Goal: Information Seeking & Learning: Learn about a topic

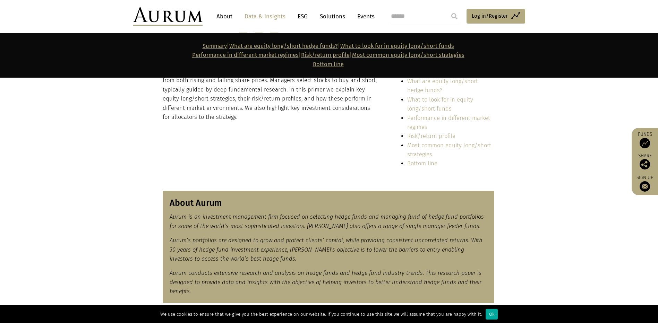
scroll to position [208, 0]
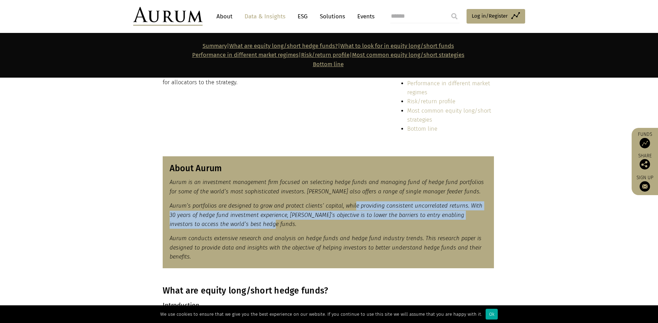
drag, startPoint x: 353, startPoint y: 208, endPoint x: 354, endPoint y: 226, distance: 17.7
click at [354, 226] on p "Aurum’s portfolios are designed to grow and protect clients’ capital, while pro…" at bounding box center [328, 214] width 317 height 27
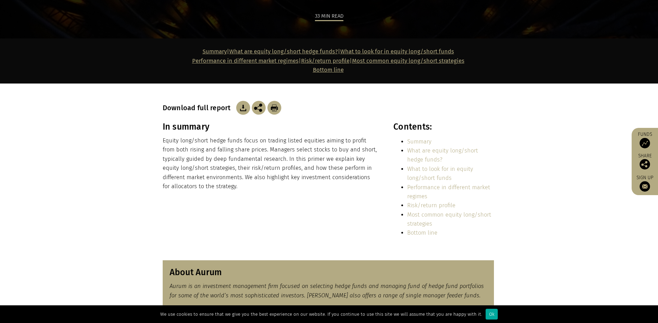
scroll to position [0, 0]
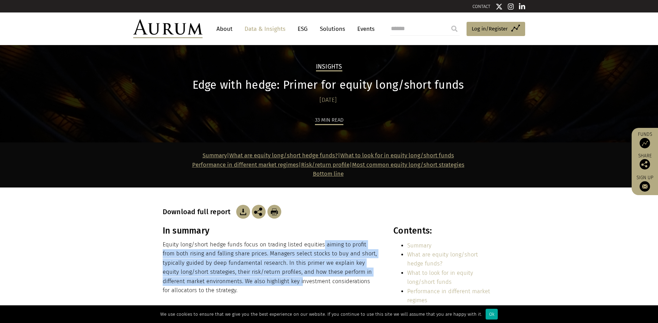
drag, startPoint x: 321, startPoint y: 244, endPoint x: 276, endPoint y: 286, distance: 61.1
click at [276, 286] on p "Equity long/short hedge funds focus on trading listed equities aiming to profit…" at bounding box center [271, 267] width 216 height 55
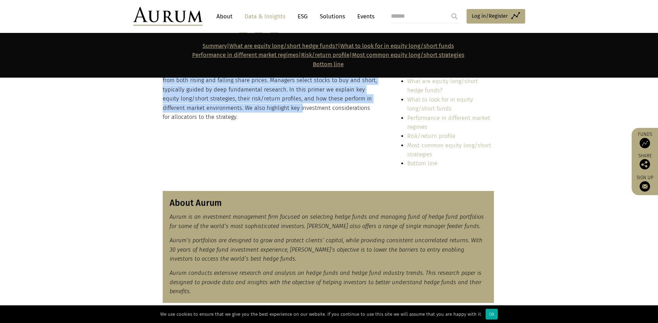
scroll to position [416, 0]
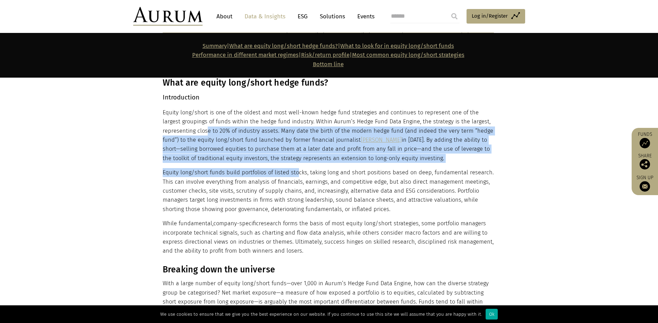
drag, startPoint x: 205, startPoint y: 129, endPoint x: 296, endPoint y: 171, distance: 99.6
click at [296, 171] on div "What are equity long/short hedge funds? Introduction Equity long/short is one o…" at bounding box center [328, 167] width 331 height 178
drag, startPoint x: 196, startPoint y: 184, endPoint x: 366, endPoint y: 250, distance: 183.3
click at [366, 250] on div "What are equity long/short hedge funds? Introduction Equity long/short is one o…" at bounding box center [328, 167] width 331 height 178
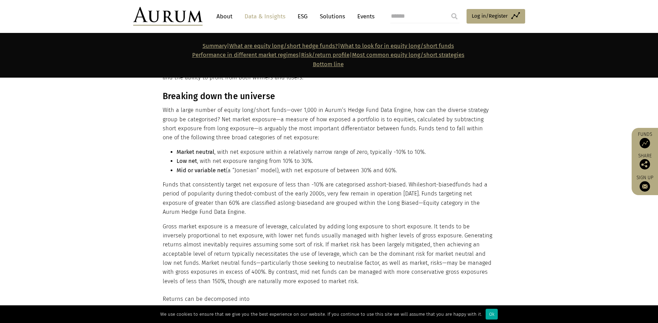
drag, startPoint x: 374, startPoint y: 112, endPoint x: 399, endPoint y: 170, distance: 63.5
click at [399, 170] on div "Breaking down the universe With a large number of equity long/short funds—over …" at bounding box center [328, 188] width 331 height 195
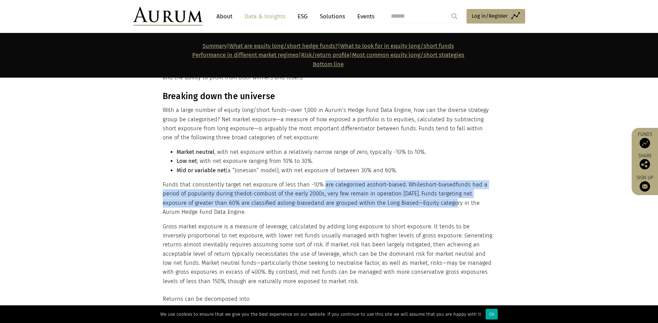
drag, startPoint x: 321, startPoint y: 185, endPoint x: 424, endPoint y: 207, distance: 106.1
click at [424, 207] on p "Funds that consistently target net exposure of less than -10% are categorised a…" at bounding box center [328, 198] width 331 height 37
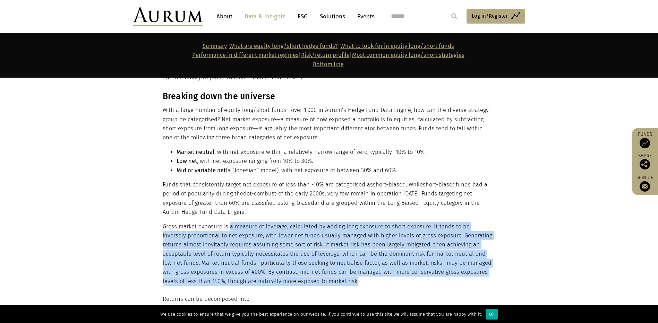
drag, startPoint x: 228, startPoint y: 227, endPoint x: 333, endPoint y: 279, distance: 117.2
click at [333, 279] on p "Gross market exposure is a measure of leverage, calculated by adding long expos…" at bounding box center [328, 254] width 331 height 64
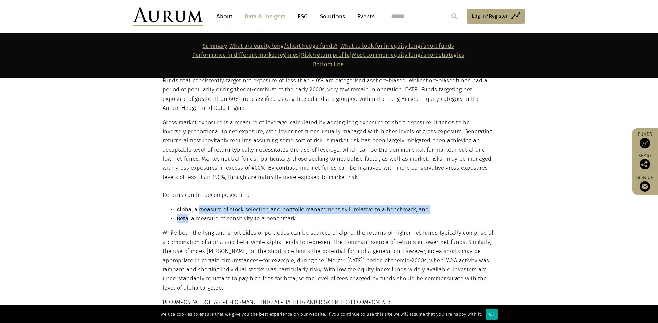
drag, startPoint x: 199, startPoint y: 210, endPoint x: 188, endPoint y: 215, distance: 11.3
click at [188, 215] on ul "Alpha , a measure of stock selection and portfolio management skill relative to…" at bounding box center [328, 214] width 331 height 18
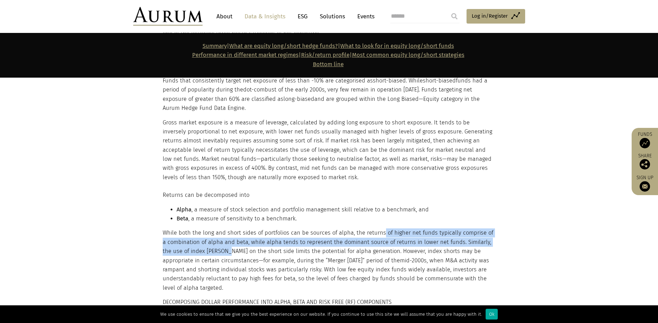
drag, startPoint x: 380, startPoint y: 235, endPoint x: 218, endPoint y: 253, distance: 162.6
click at [218, 253] on p "While both the long and short sides of portfolios can be sources of alpha, the …" at bounding box center [328, 260] width 331 height 64
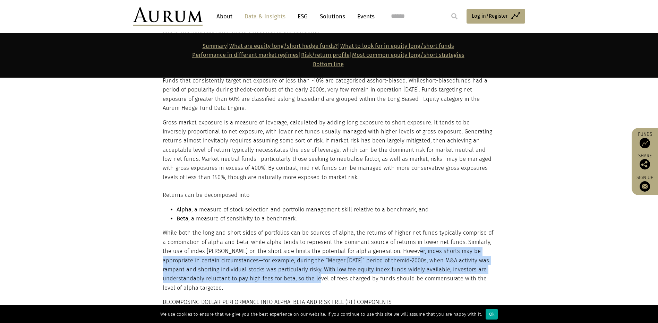
drag, startPoint x: 397, startPoint y: 254, endPoint x: 275, endPoint y: 276, distance: 123.7
click at [275, 276] on p "While both the long and short sides of portfolios can be sources of alpha, the …" at bounding box center [328, 260] width 331 height 64
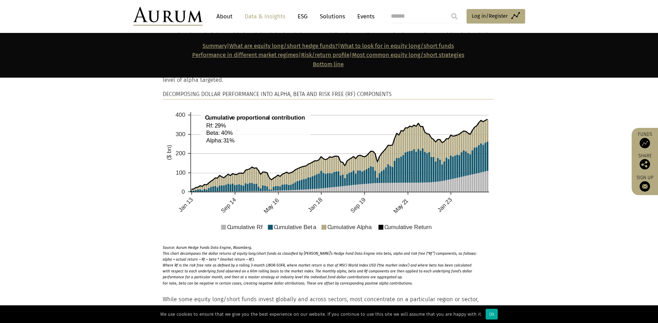
scroll to position [1040, 0]
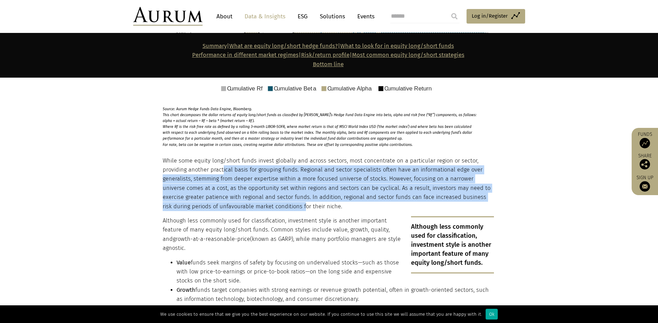
drag, startPoint x: 222, startPoint y: 171, endPoint x: 275, endPoint y: 203, distance: 62.1
click at [275, 203] on p "While some equity long/short funds invest globally and across sectors, most con…" at bounding box center [328, 183] width 331 height 55
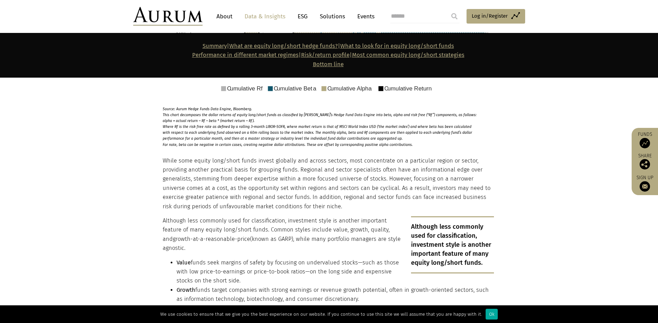
click at [194, 223] on p "Although less commonly used for classification, investment style is another imp…" at bounding box center [328, 234] width 331 height 37
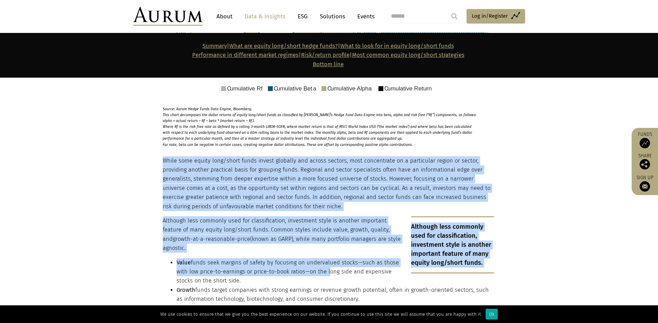
drag, startPoint x: 160, startPoint y: 222, endPoint x: 326, endPoint y: 268, distance: 172.0
click at [326, 268] on div "While some equity long/short funds invest globally and across sectors, most con…" at bounding box center [329, 322] width 347 height 332
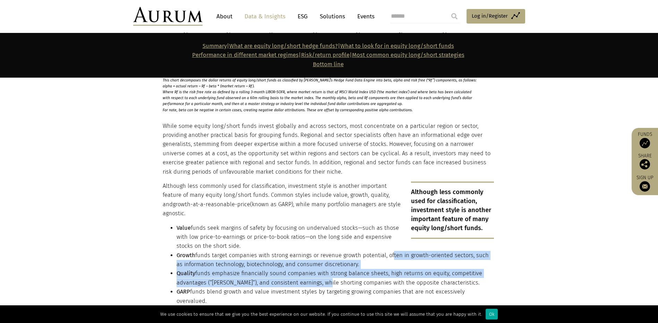
drag, startPoint x: 387, startPoint y: 254, endPoint x: 321, endPoint y: 282, distance: 72.1
click at [321, 282] on ul "Value funds seek margins of safety by focusing on undervalued stocks—such as th…" at bounding box center [328, 265] width 331 height 83
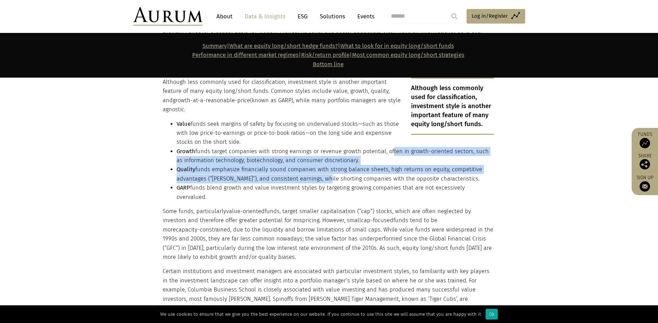
scroll to position [1421, 0]
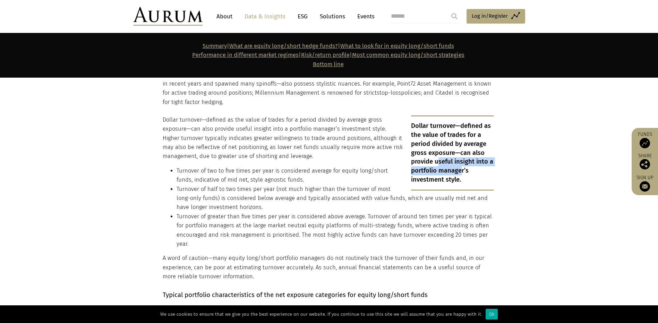
drag, startPoint x: 437, startPoint y: 142, endPoint x: 460, endPoint y: 149, distance: 23.8
click at [460, 149] on p "Dollar turnover—defined as the value of trades for a period divided by average …" at bounding box center [452, 152] width 83 height 75
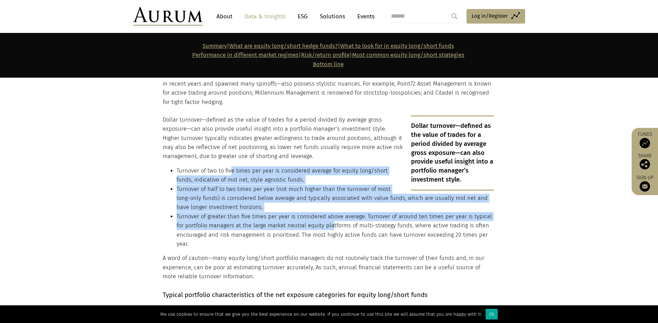
drag, startPoint x: 231, startPoint y: 151, endPoint x: 331, endPoint y: 205, distance: 113.2
click at [331, 205] on ul "Turnover of two to five times per year is considered average for equity long/sh…" at bounding box center [328, 207] width 331 height 83
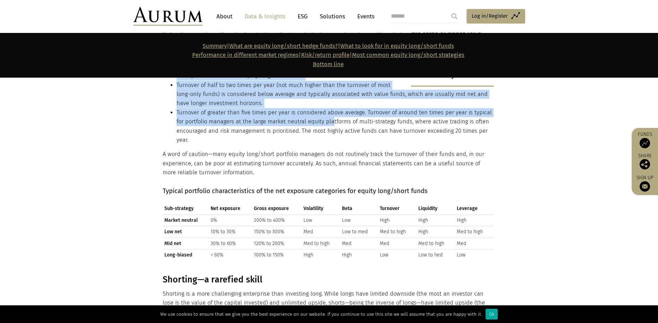
scroll to position [1560, 0]
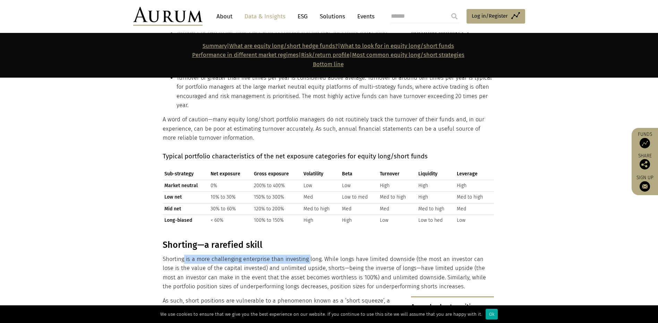
drag, startPoint x: 184, startPoint y: 242, endPoint x: 308, endPoint y: 242, distance: 123.8
click at [308, 255] on p "Shorting is a more challenging enterprise than investing long. While longs have…" at bounding box center [328, 273] width 331 height 37
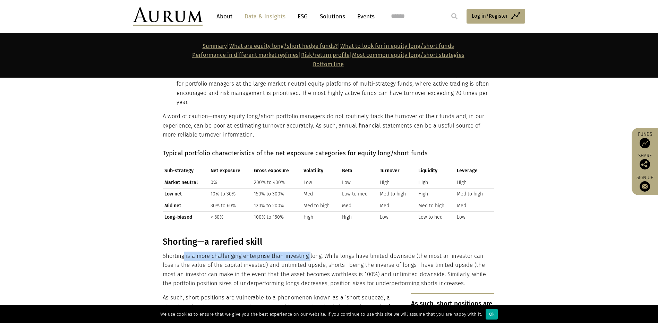
scroll to position [1633, 0]
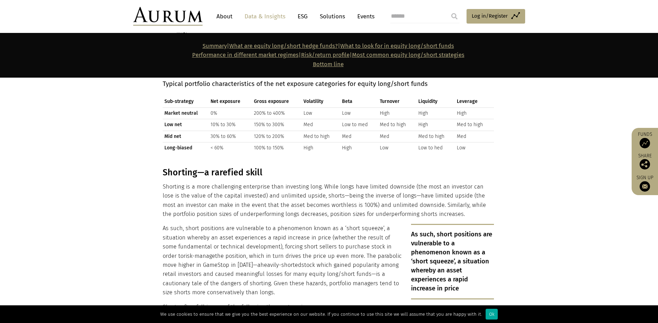
click at [297, 167] on h3 "Shorting—a rarefied skill" at bounding box center [328, 172] width 331 height 10
drag, startPoint x: 227, startPoint y: 170, endPoint x: 345, endPoint y: 170, distance: 117.2
click at [345, 182] on p "Shorting is a more challenging enterprise than investing long. While longs have…" at bounding box center [328, 200] width 331 height 37
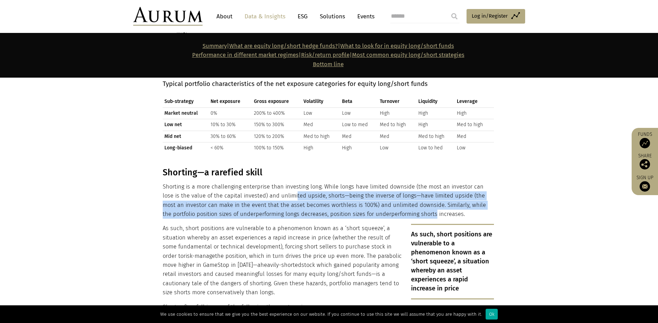
drag, startPoint x: 281, startPoint y: 179, endPoint x: 400, endPoint y: 200, distance: 120.3
click at [400, 200] on p "Shorting is a more challenging enterprise than investing long. While longs have…" at bounding box center [328, 200] width 331 height 37
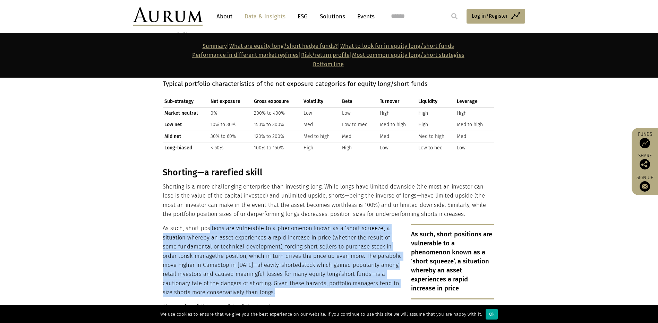
drag, startPoint x: 207, startPoint y: 213, endPoint x: 270, endPoint y: 275, distance: 88.5
click at [270, 275] on p "As such, short positions are vulnerable to a phenomenon known as a ‘short squee…" at bounding box center [328, 260] width 331 height 73
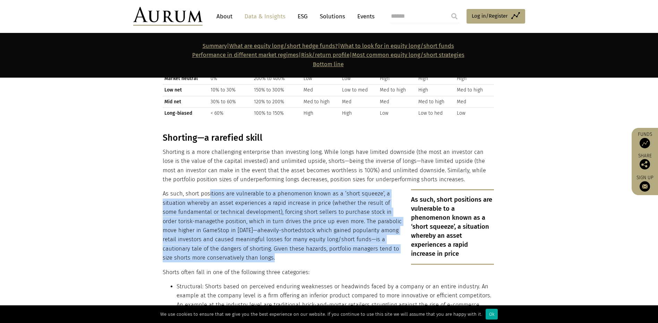
scroll to position [1702, 0]
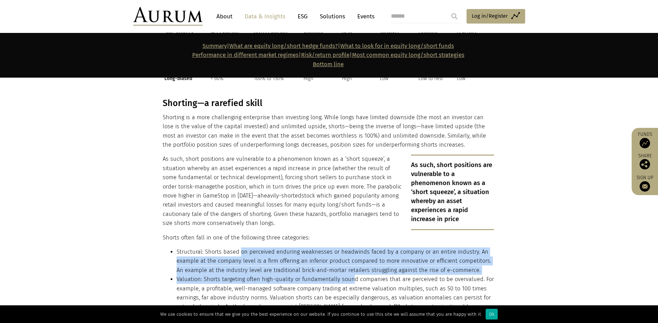
drag, startPoint x: 239, startPoint y: 234, endPoint x: 349, endPoint y: 261, distance: 113.3
click at [349, 261] on ul "Structural: Shorts based on perceived enduring weaknesses or headwinds faced by…" at bounding box center [328, 294] width 331 height 92
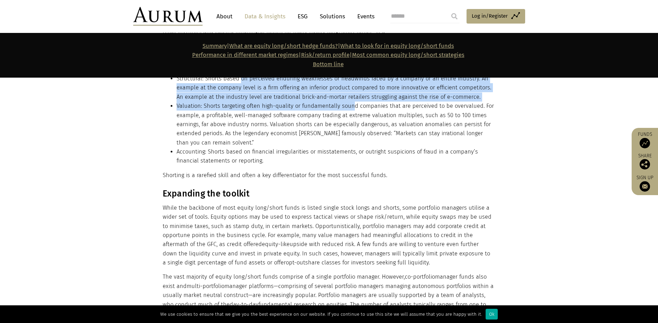
scroll to position [1841, 0]
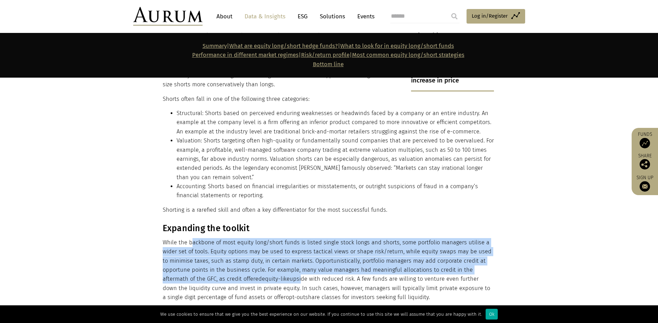
drag, startPoint x: 191, startPoint y: 227, endPoint x: 272, endPoint y: 265, distance: 89.8
click at [272, 265] on p "While the backbone of most equity long/short funds is listed single stock longs…" at bounding box center [328, 270] width 331 height 64
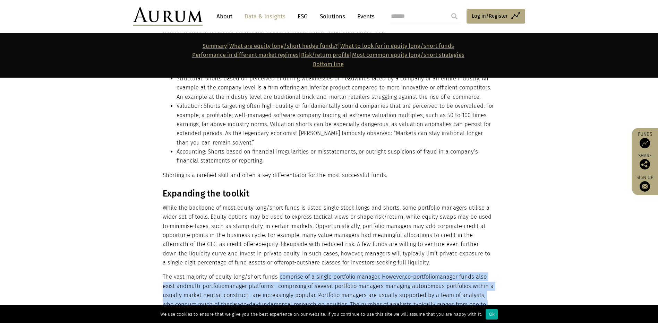
drag, startPoint x: 277, startPoint y: 260, endPoint x: 389, endPoint y: 294, distance: 116.6
click at [389, 294] on p "The vast majority of equity long/short funds comprise of a single portfolio man…" at bounding box center [328, 304] width 331 height 64
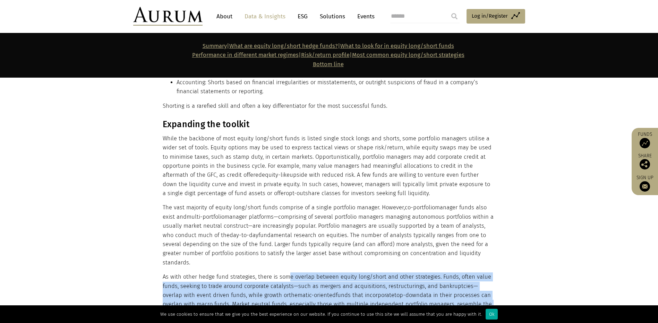
drag, startPoint x: 285, startPoint y: 250, endPoint x: 313, endPoint y: 298, distance: 55.3
click at [313, 298] on p "As with other hedge fund strategies, there is some overlap between equity long/…" at bounding box center [328, 308] width 331 height 73
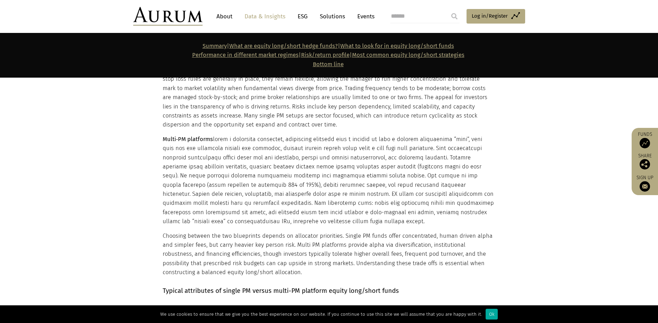
scroll to position [2361, 0]
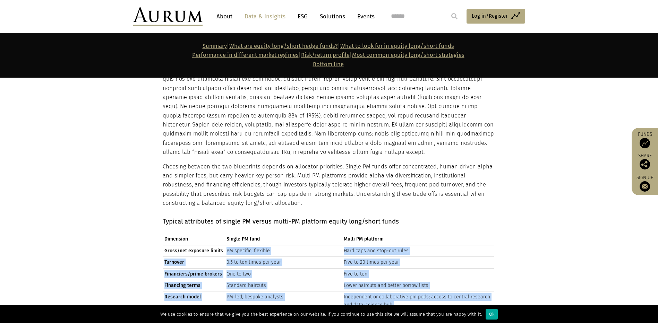
drag, startPoint x: 223, startPoint y: 217, endPoint x: 259, endPoint y: 276, distance: 69.6
click at [259, 276] on tbody "Gross/net exposure limits PM specific; flexible Hard caps and stop-out rules Tu…" at bounding box center [328, 305] width 331 height 120
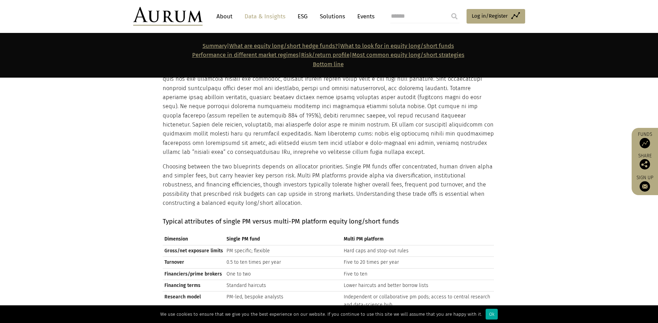
drag, startPoint x: 259, startPoint y: 276, endPoint x: 367, endPoint y: 294, distance: 109.6
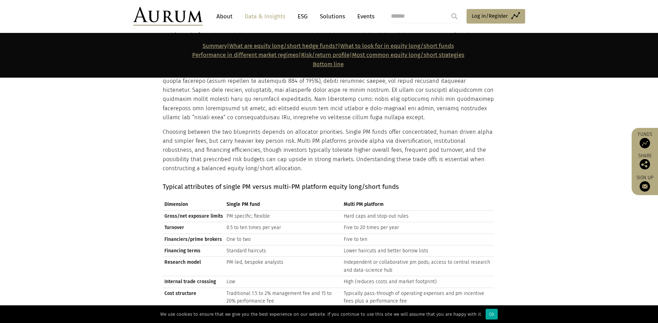
scroll to position [2430, 0]
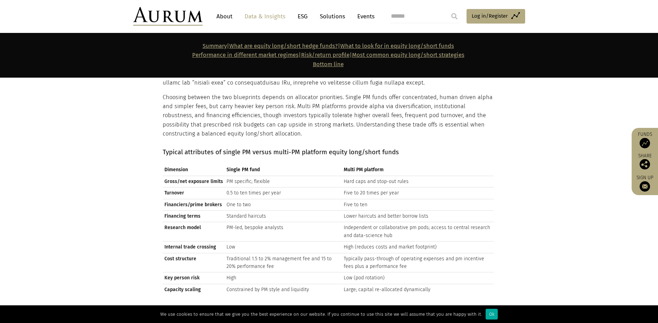
drag, startPoint x: 218, startPoint y: 251, endPoint x: 216, endPoint y: 255, distance: 4.3
click at [216, 284] on td "Capacity scaling" at bounding box center [194, 289] width 62 height 11
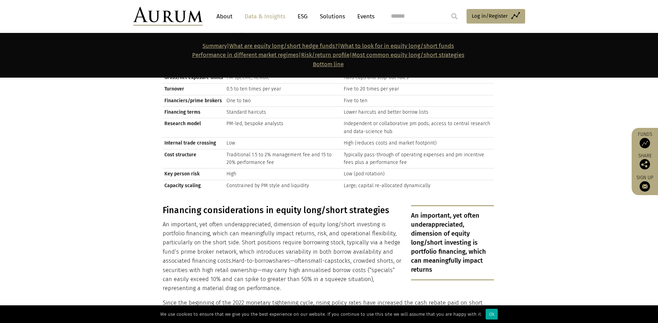
drag, startPoint x: 186, startPoint y: 198, endPoint x: 277, endPoint y: 252, distance: 105.4
click at [277, 252] on p "An important, yet often underappreciated, dimension of equity long/short invest…" at bounding box center [328, 256] width 331 height 73
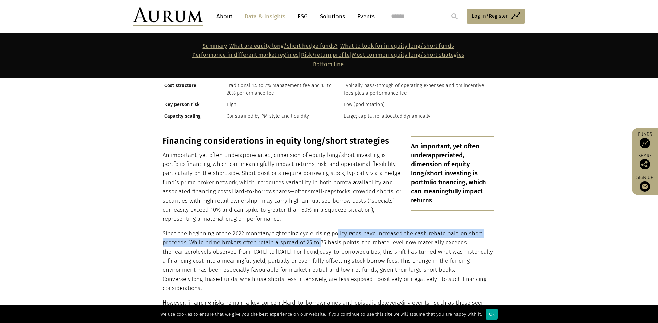
drag, startPoint x: 334, startPoint y: 198, endPoint x: 318, endPoint y: 209, distance: 19.6
click at [318, 229] on p "Since the beginning of the 2022 monetary tightening cycle, rising policy rates …" at bounding box center [328, 261] width 331 height 64
drag, startPoint x: 318, startPoint y: 209, endPoint x: 289, endPoint y: 209, distance: 28.1
click at [289, 229] on p "Since the beginning of the 2022 monetary tightening cycle, rising policy rates …" at bounding box center [328, 261] width 331 height 64
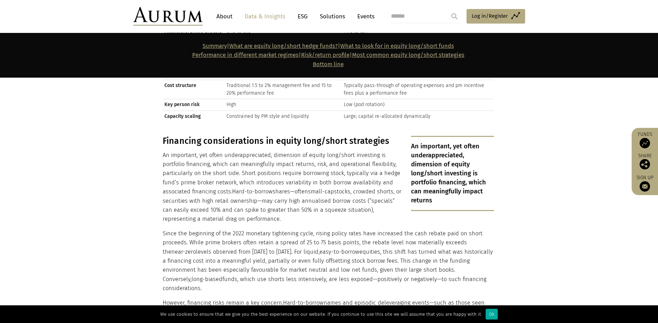
click at [282, 229] on p "Since the beginning of the 2022 monetary tightening cycle, rising policy rates …" at bounding box center [328, 261] width 331 height 64
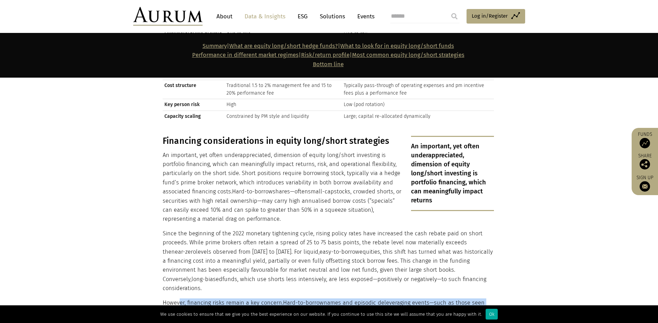
drag, startPoint x: 180, startPoint y: 260, endPoint x: 274, endPoint y: 285, distance: 97.5
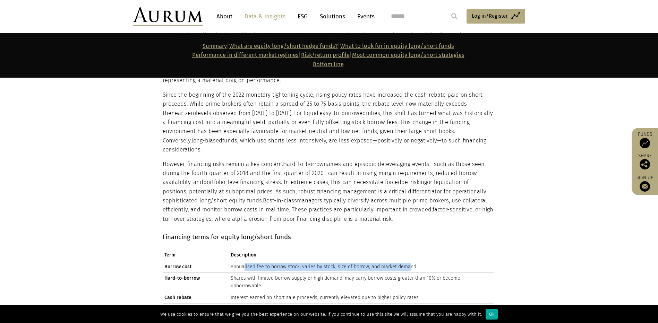
drag, startPoint x: 243, startPoint y: 224, endPoint x: 403, endPoint y: 225, distance: 160.2
click at [403, 261] on td "Annualised fee to borrow stock; varies by stock, size of borrow, and market dem…" at bounding box center [361, 266] width 265 height 11
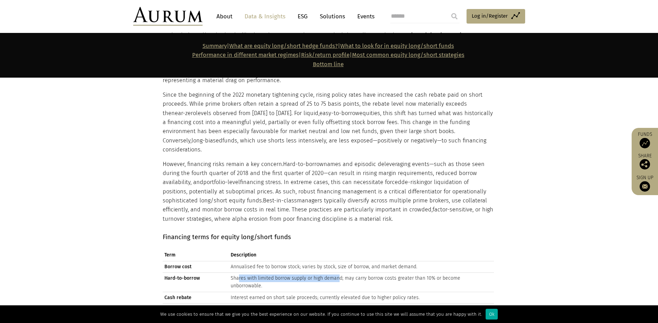
drag, startPoint x: 237, startPoint y: 237, endPoint x: 335, endPoint y: 236, distance: 98.1
click at [335, 272] on td "Shares with limited borrow supply or high demand; may carry borrow costs greate…" at bounding box center [361, 281] width 265 height 19
drag, startPoint x: 335, startPoint y: 236, endPoint x: 369, endPoint y: 236, distance: 34.3
click at [369, 272] on td "Shares with limited borrow supply or high demand; may carry borrow costs greate…" at bounding box center [361, 281] width 265 height 19
drag, startPoint x: 369, startPoint y: 236, endPoint x: 374, endPoint y: 236, distance: 4.9
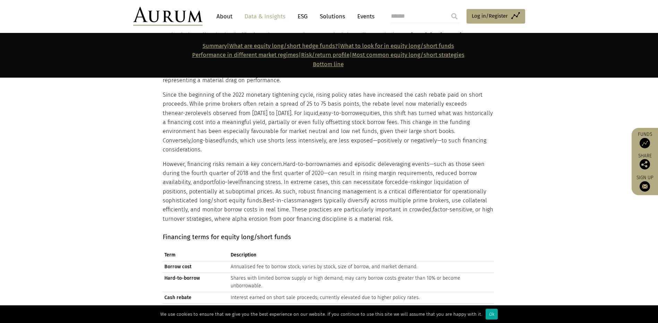
click at [374, 272] on td "Shares with limited borrow supply or high demand; may carry borrow costs greate…" at bounding box center [361, 281] width 265 height 19
drag, startPoint x: 374, startPoint y: 236, endPoint x: 460, endPoint y: 237, distance: 85.6
click at [460, 272] on td "Shares with limited borrow supply or high demand; may carry borrow costs greate…" at bounding box center [361, 281] width 265 height 19
drag, startPoint x: 231, startPoint y: 246, endPoint x: 314, endPoint y: 244, distance: 82.9
click at [314, 292] on td "Interest earned on short sale proceeds; currently elevated due to higher policy…" at bounding box center [361, 297] width 265 height 11
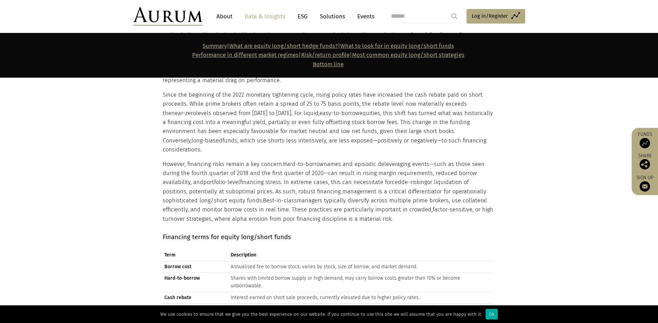
drag, startPoint x: 314, startPoint y: 244, endPoint x: 337, endPoint y: 262, distance: 28.4
click at [337, 304] on td "Prime brokers retain a rebate spread (typically 25 to 75 basis points) between …" at bounding box center [361, 309] width 265 height 11
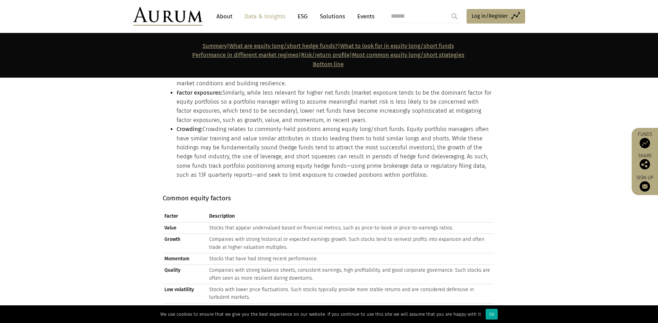
scroll to position [3678, 0]
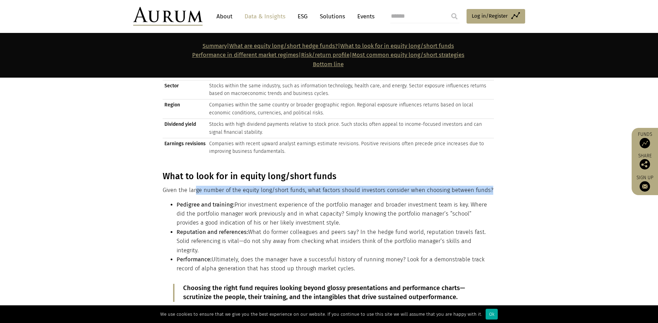
drag, startPoint x: 194, startPoint y: 128, endPoint x: 177, endPoint y: 147, distance: 25.6
click at [177, 171] on div "What to look for in equity long/short funds Given the large number of the equit…" at bounding box center [328, 241] width 331 height 141
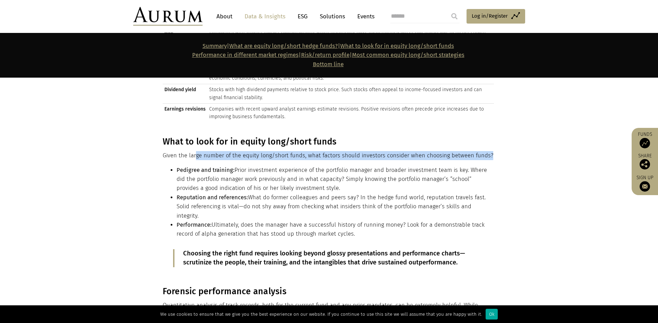
scroll to position [3747, 0]
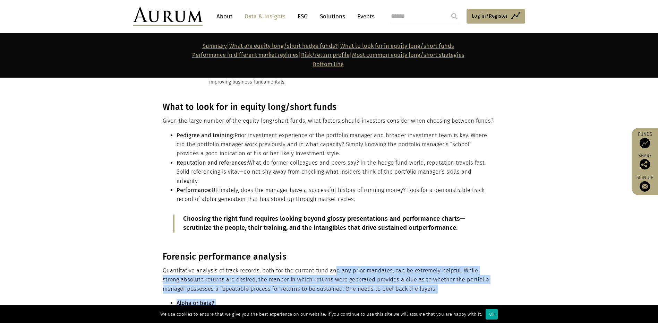
drag, startPoint x: 334, startPoint y: 200, endPoint x: 323, endPoint y: 285, distance: 85.2
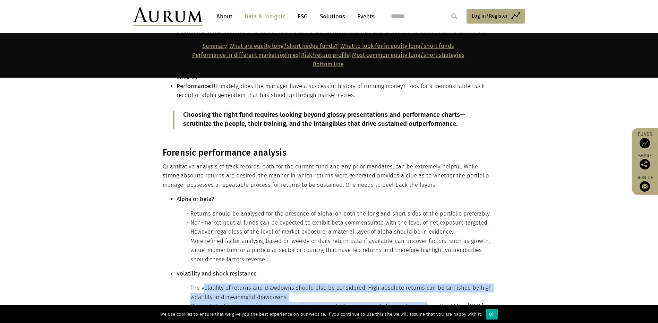
drag, startPoint x: 210, startPoint y: 218, endPoint x: 424, endPoint y: 235, distance: 213.9
click at [424, 284] on ul "The volatility of returns and drawdowns should also be considered. High absolut…" at bounding box center [334, 330] width 317 height 92
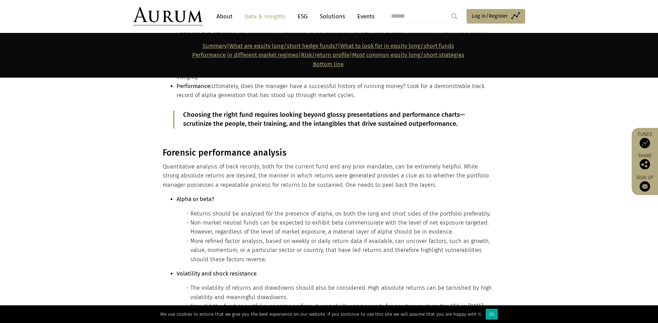
drag, startPoint x: 270, startPoint y: 264, endPoint x: 373, endPoint y: 279, distance: 104.8
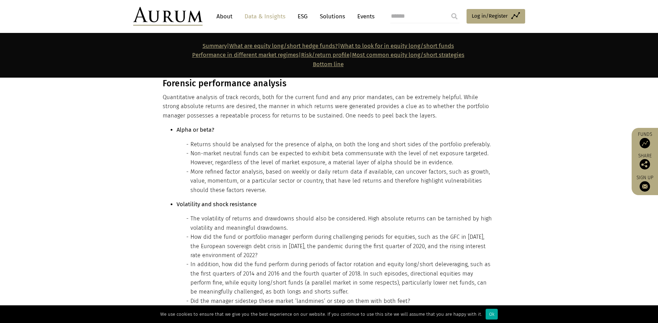
drag, startPoint x: 177, startPoint y: 245, endPoint x: 202, endPoint y: 247, distance: 25.0
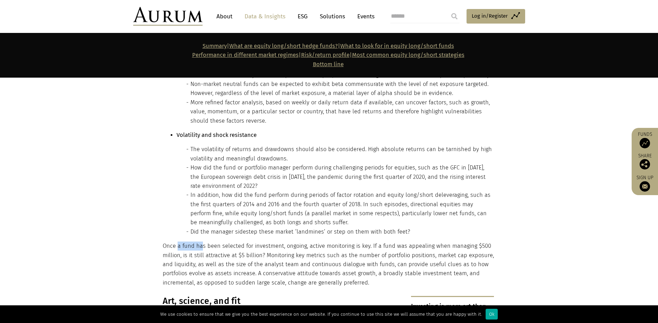
scroll to position [4025, 0]
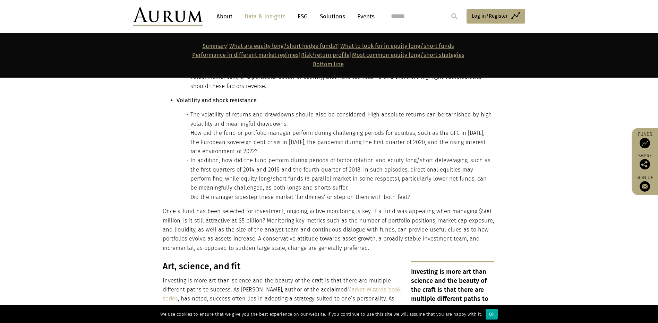
click at [193, 207] on p "Once a fund has been selected for investment, ongoing, active monitoring is key…" at bounding box center [328, 230] width 331 height 46
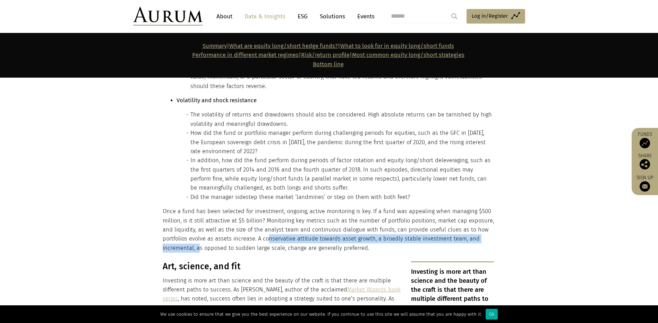
drag, startPoint x: 267, startPoint y: 171, endPoint x: 197, endPoint y: 173, distance: 70.1
click at [197, 207] on p "Once a fund has been selected for investment, ongoing, active monitoring is key…" at bounding box center [328, 230] width 331 height 46
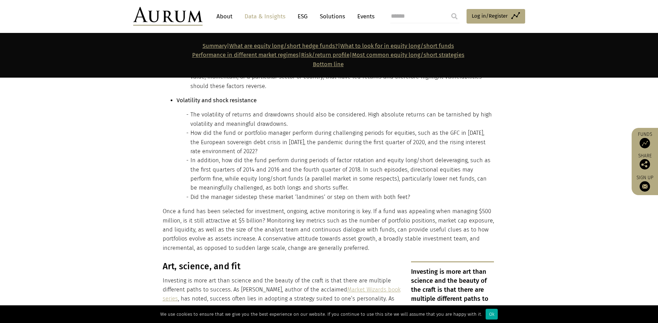
drag, startPoint x: 197, startPoint y: 173, endPoint x: 220, endPoint y: 212, distance: 45.4
click at [220, 276] on p "Investing is more art than science and the beauty of the craft is that there ar…" at bounding box center [328, 303] width 331 height 55
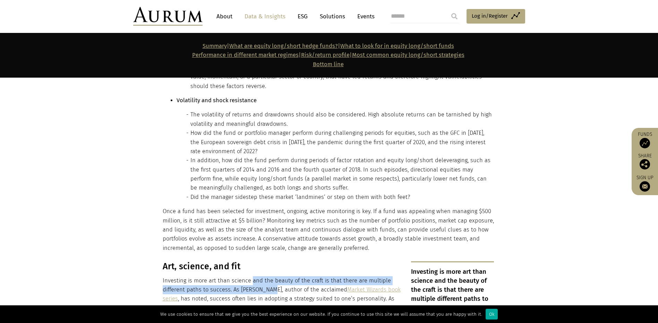
drag, startPoint x: 252, startPoint y: 211, endPoint x: 269, endPoint y: 222, distance: 20.4
click at [269, 276] on p "Investing is more art than science and the beauty of the craft is that there ar…" at bounding box center [328, 303] width 331 height 55
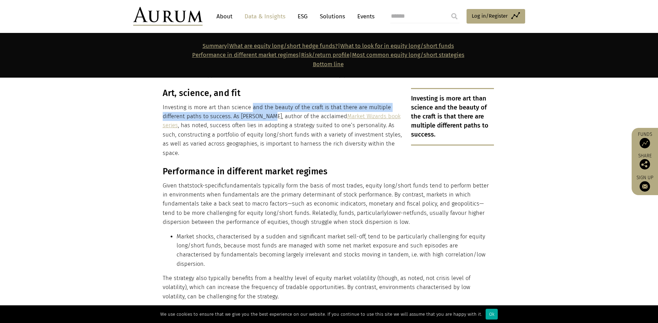
scroll to position [4233, 0]
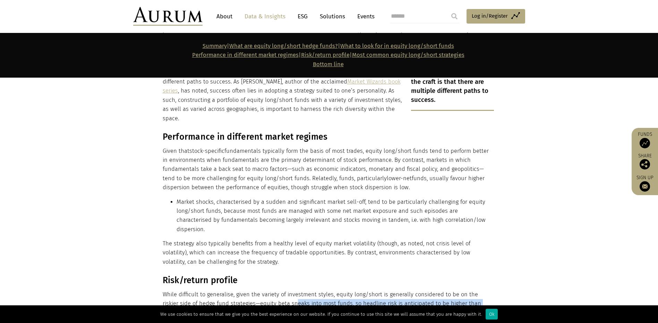
drag, startPoint x: 277, startPoint y: 214, endPoint x: 183, endPoint y: 225, distance: 93.9
click at [183, 290] on p "While difficult to generalise, given the variety of investment styles, equity l…" at bounding box center [328, 303] width 331 height 27
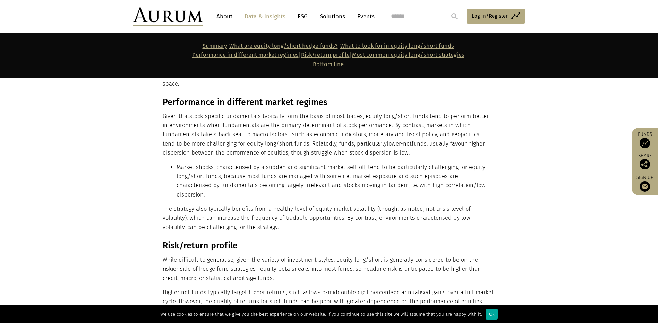
drag, startPoint x: 210, startPoint y: 256, endPoint x: 366, endPoint y: 270, distance: 156.9
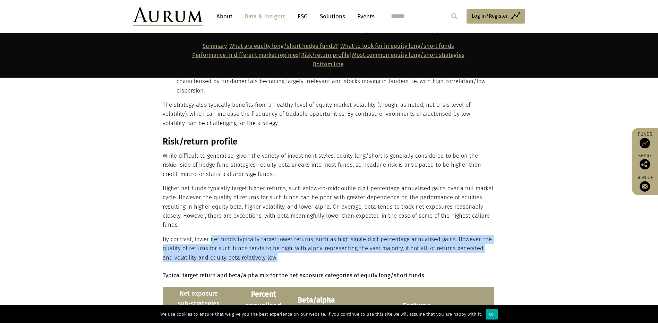
scroll to position [4406, 0]
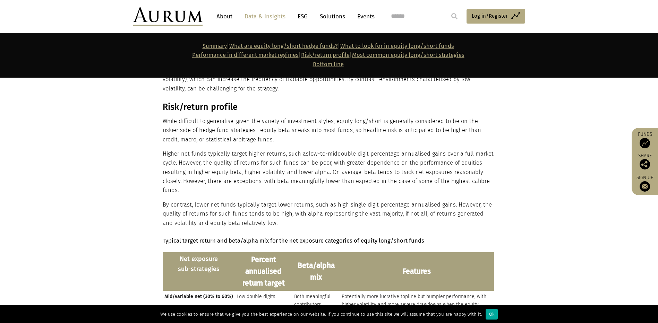
drag, startPoint x: 241, startPoint y: 261, endPoint x: 341, endPoint y: 263, distance: 100.2
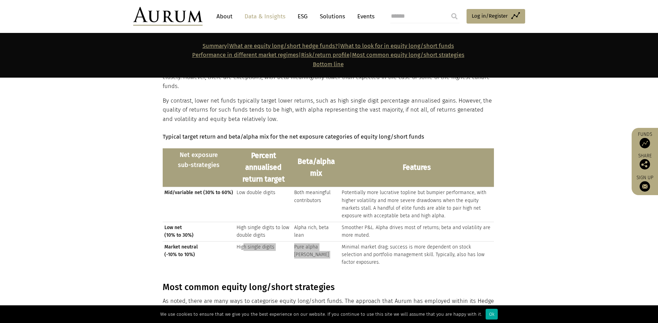
scroll to position [4545, 0]
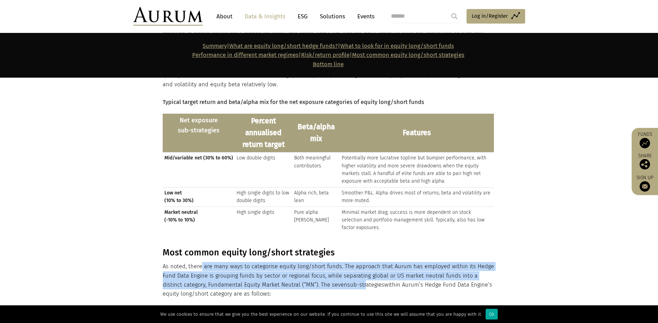
drag, startPoint x: 200, startPoint y: 176, endPoint x: 343, endPoint y: 197, distance: 144.0
click at [343, 262] on p "As noted, there are many ways to categorise equity long/short funds. The approa…" at bounding box center [328, 280] width 331 height 37
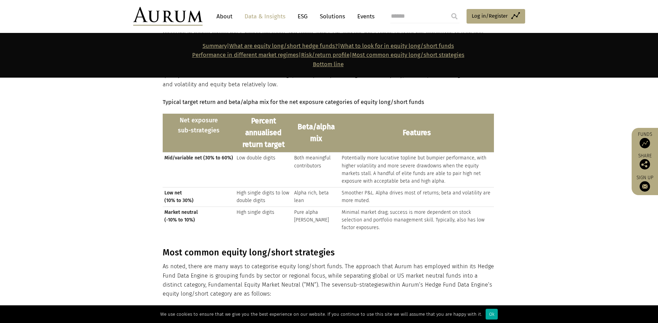
drag, startPoint x: 187, startPoint y: 226, endPoint x: 200, endPoint y: 250, distance: 26.8
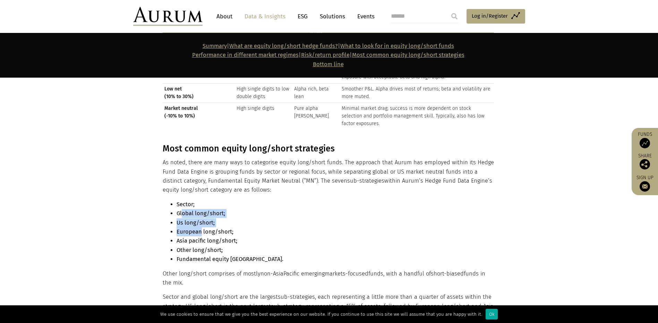
scroll to position [4683, 0]
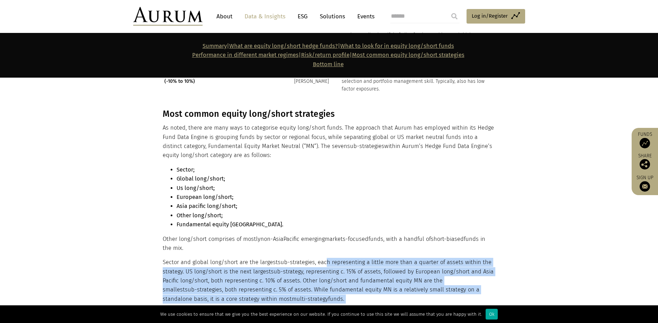
drag, startPoint x: 324, startPoint y: 175, endPoint x: 361, endPoint y: 269, distance: 100.1
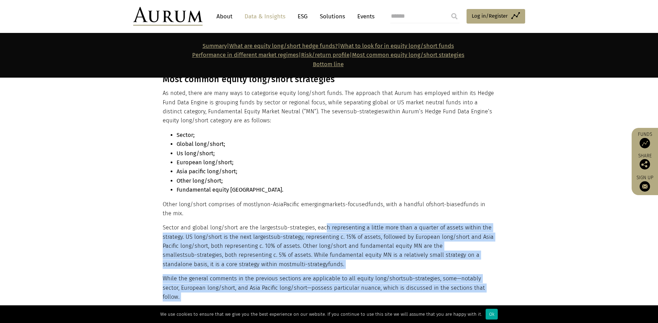
drag, startPoint x: 191, startPoint y: 241, endPoint x: 359, endPoint y: 257, distance: 168.6
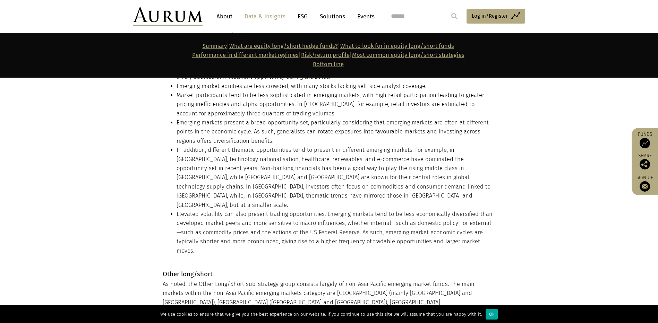
scroll to position [6035, 0]
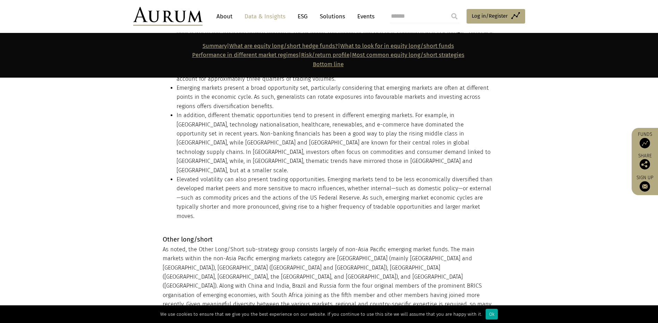
drag, startPoint x: 242, startPoint y: 182, endPoint x: 496, endPoint y: 214, distance: 255.4
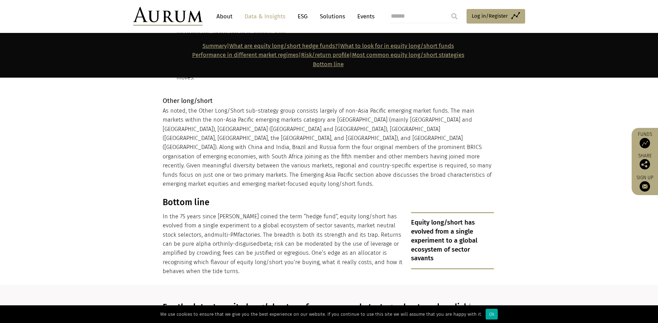
scroll to position [6209, 0]
